Goal: Task Accomplishment & Management: Complete application form

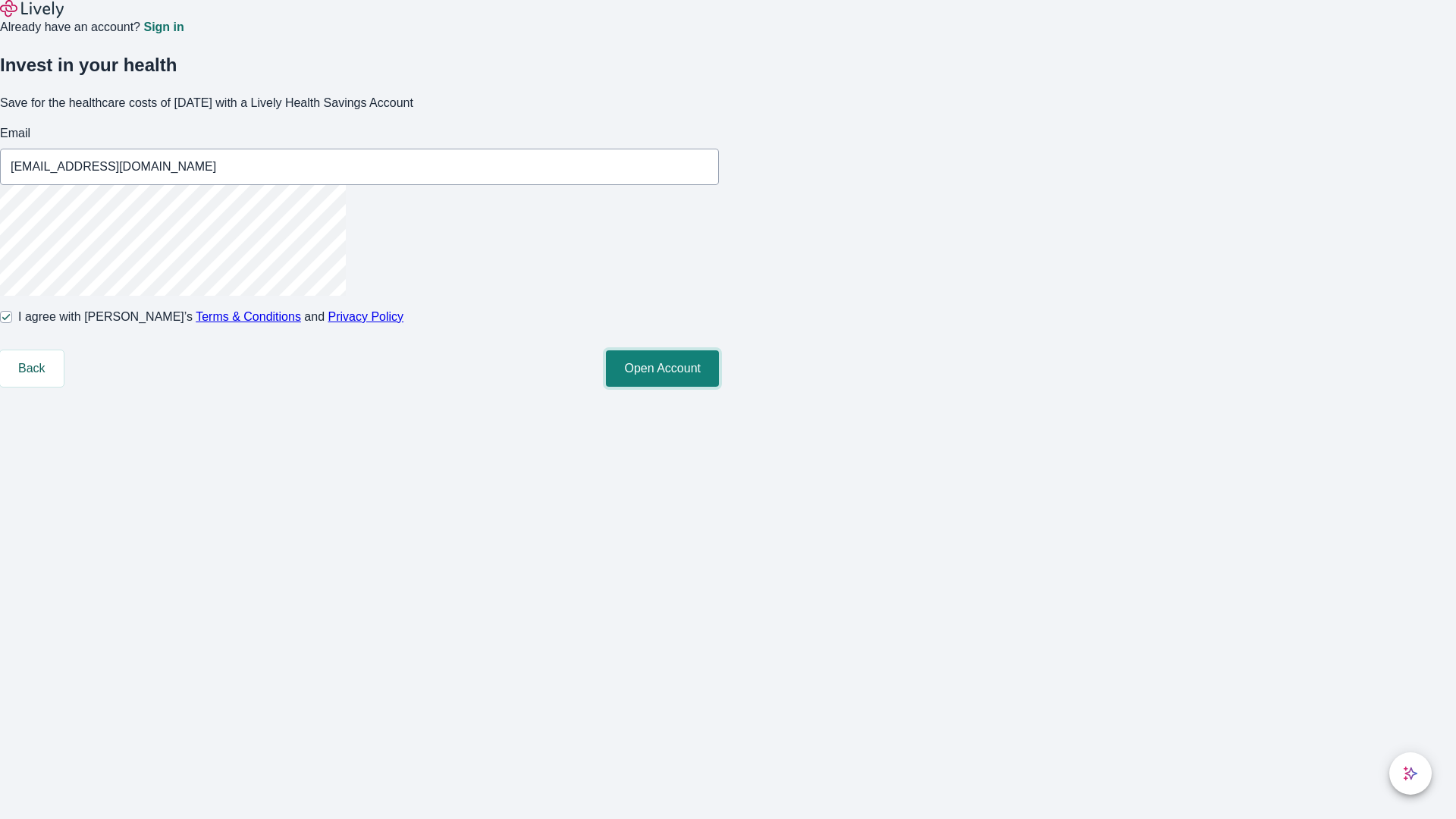
click at [719, 387] on button "Open Account" at bounding box center [662, 368] width 113 height 37
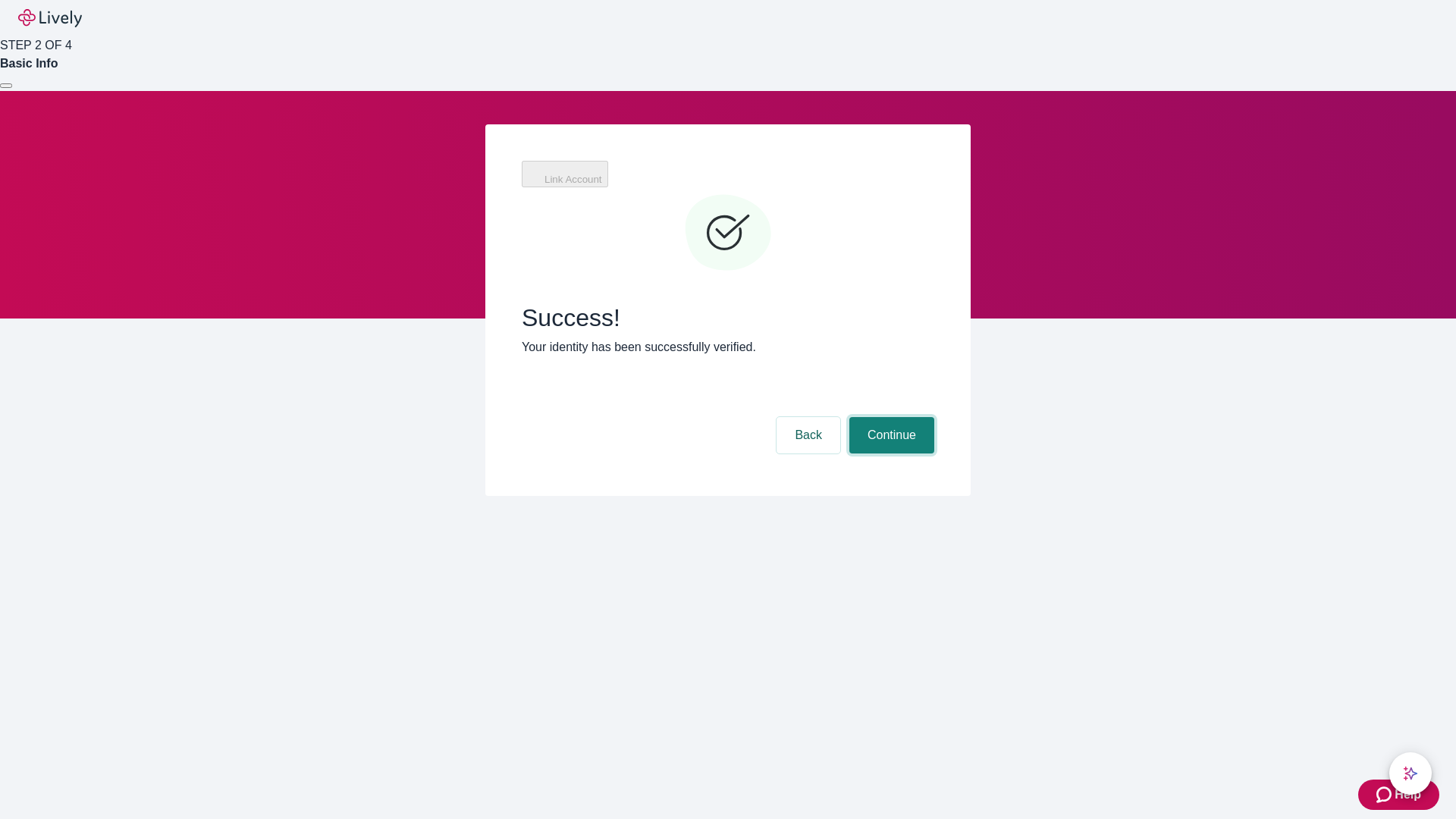
click at [890, 417] on button "Continue" at bounding box center [892, 435] width 85 height 37
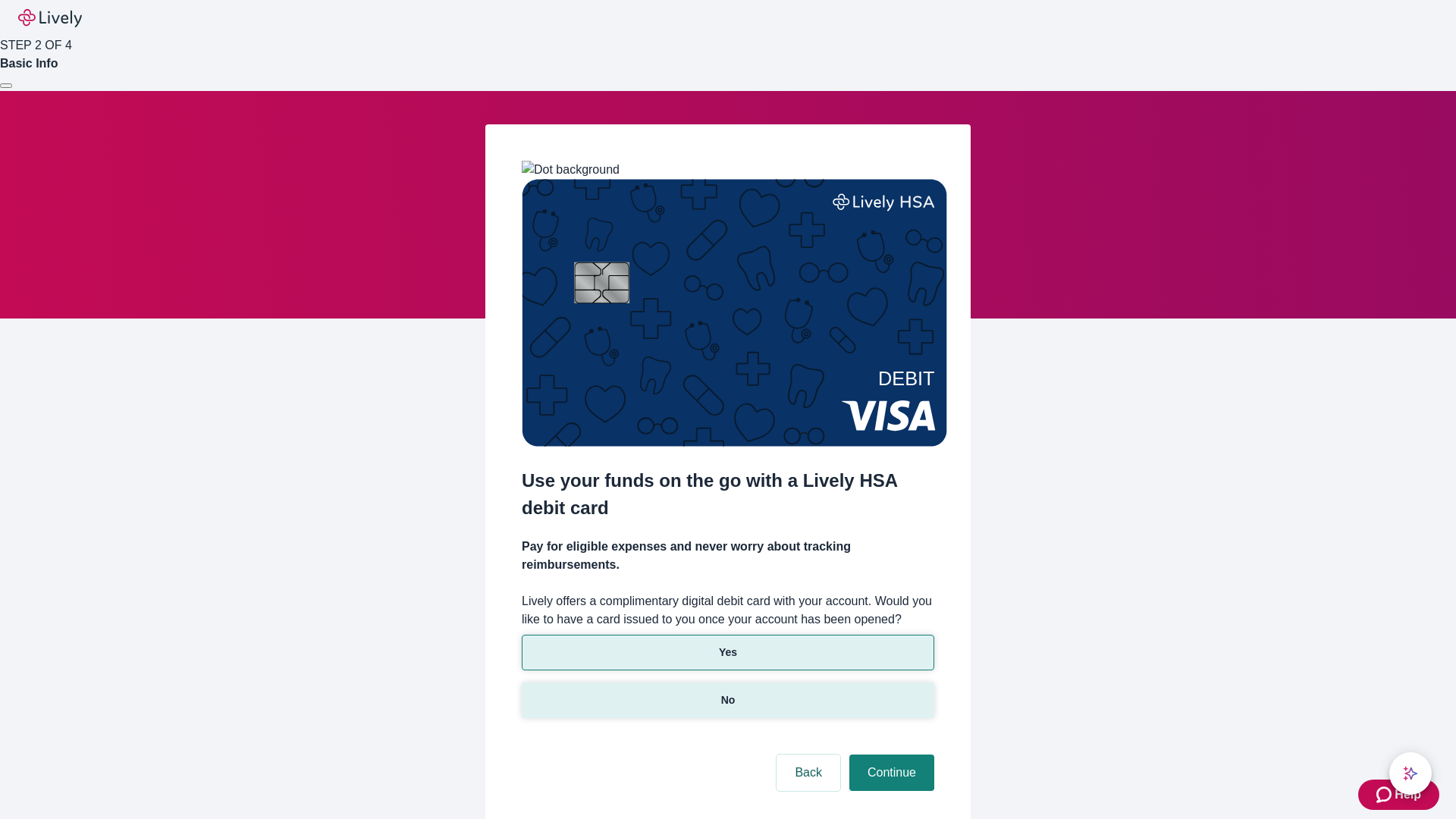
click at [727, 692] on p "No" at bounding box center [728, 700] width 15 height 16
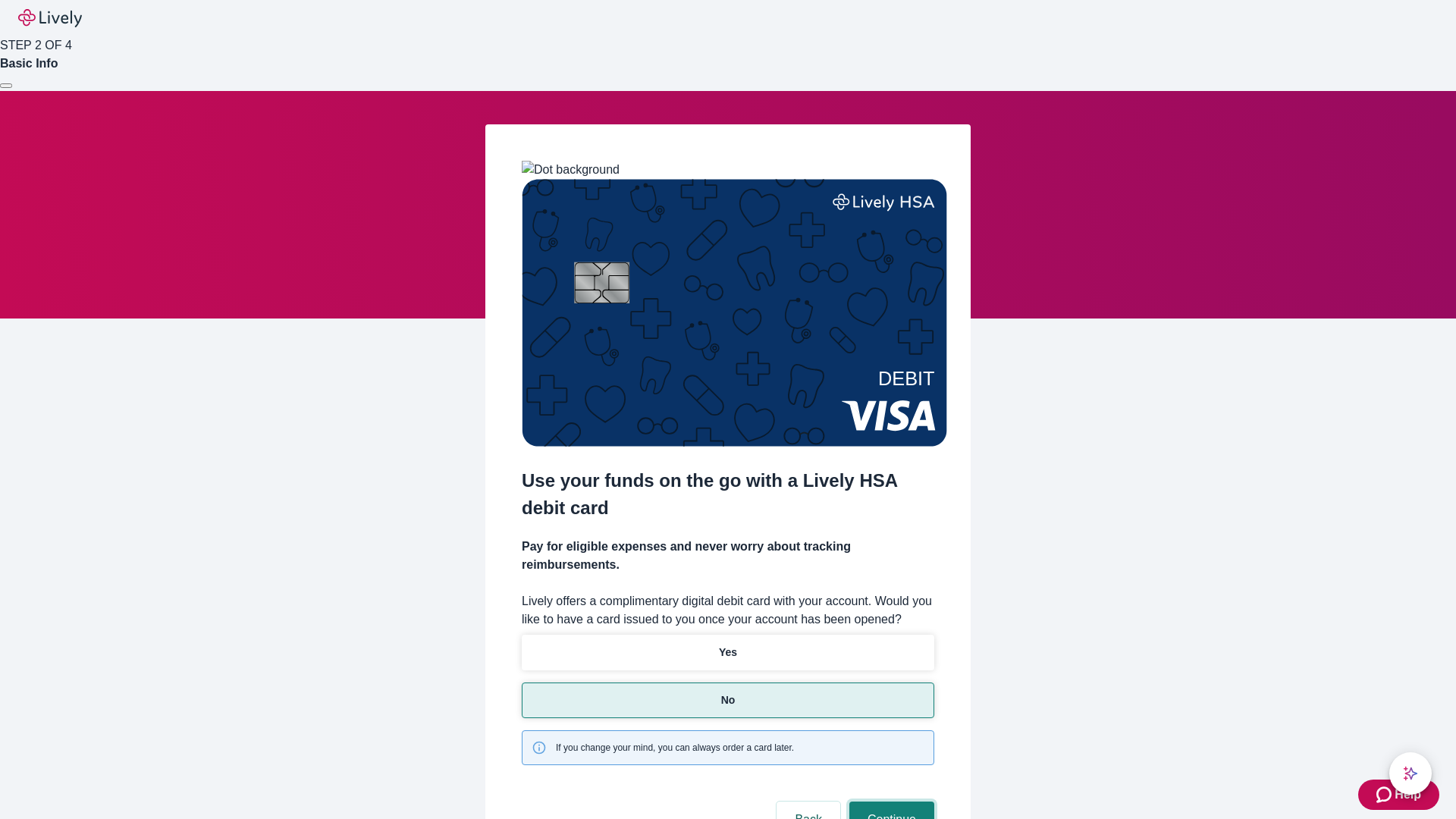
click at [890, 802] on button "Continue" at bounding box center [892, 820] width 85 height 37
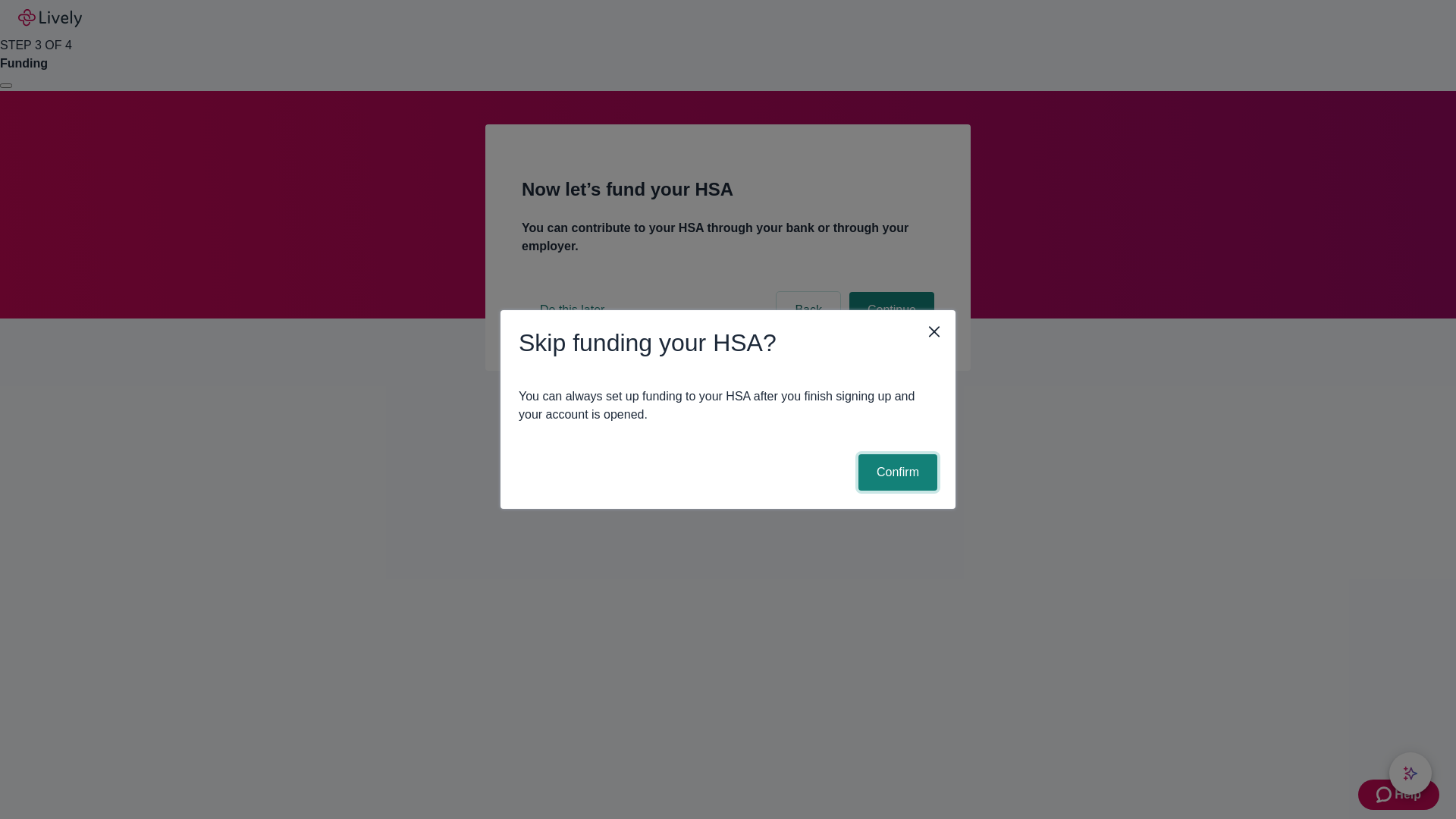
click at [896, 472] on button "Confirm" at bounding box center [898, 473] width 79 height 37
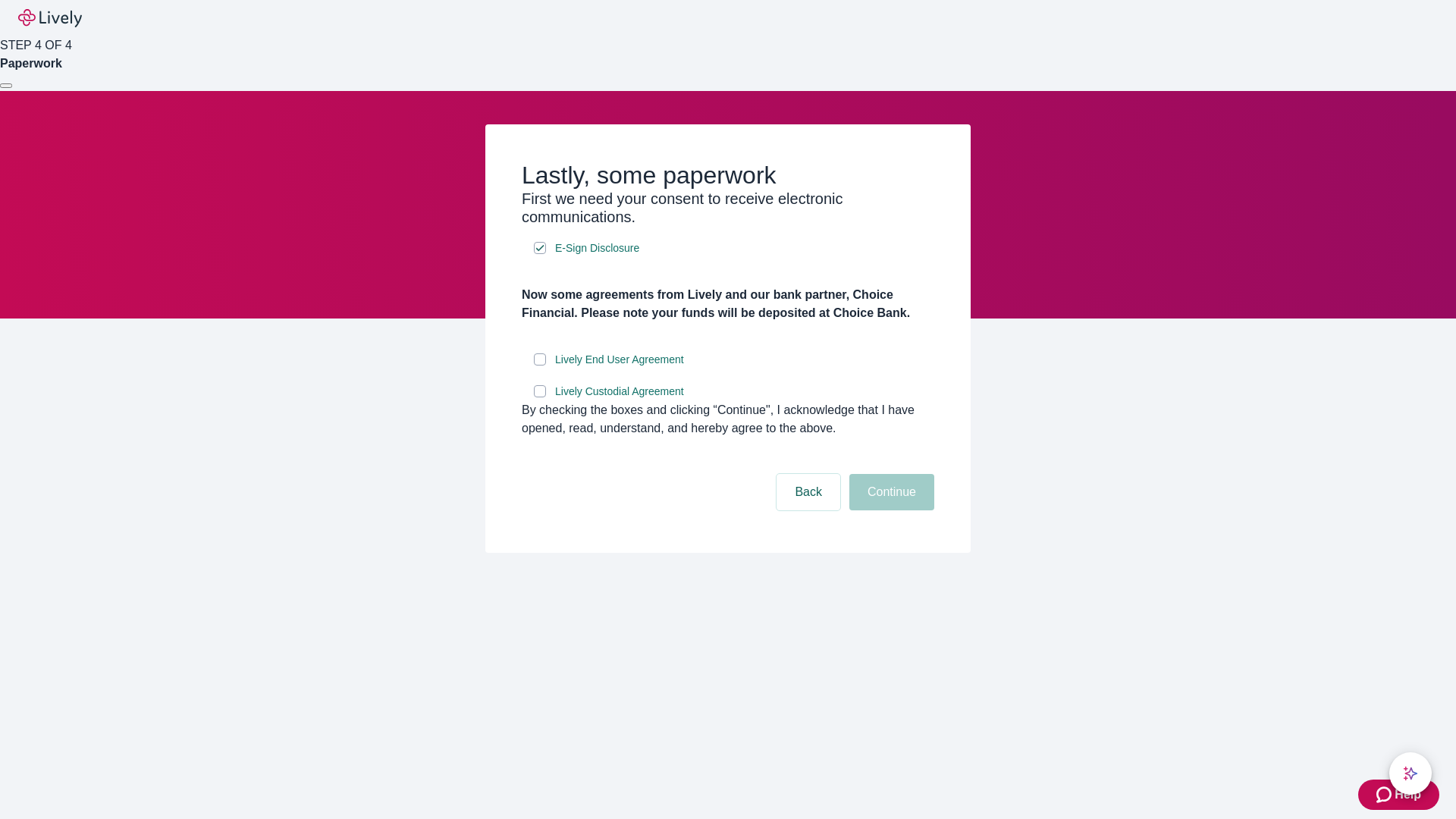
click at [540, 365] on input "Lively End User Agreement" at bounding box center [540, 360] width 13 height 13
checkbox input "true"
click at [540, 397] on input "Lively Custodial Agreement" at bounding box center [540, 391] width 13 height 13
checkbox input "true"
click at [890, 511] on button "Continue" at bounding box center [892, 492] width 85 height 37
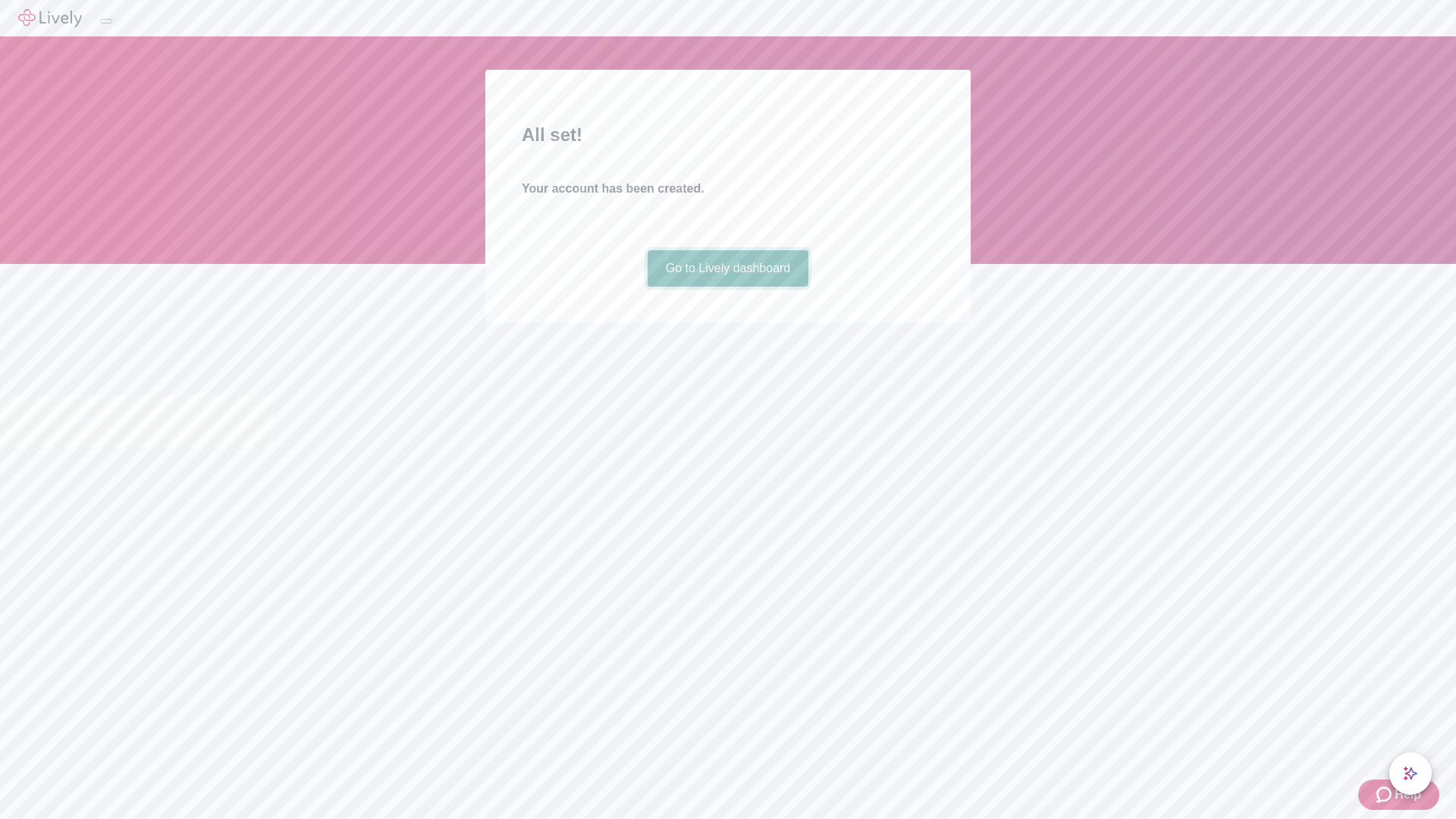
click at [727, 287] on link "Go to Lively dashboard" at bounding box center [728, 268] width 162 height 37
